Goal: Find specific page/section: Find specific page/section

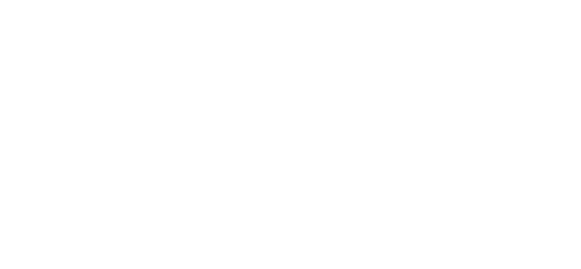
scroll to position [763, 0]
